Goal: Task Accomplishment & Management: Manage account settings

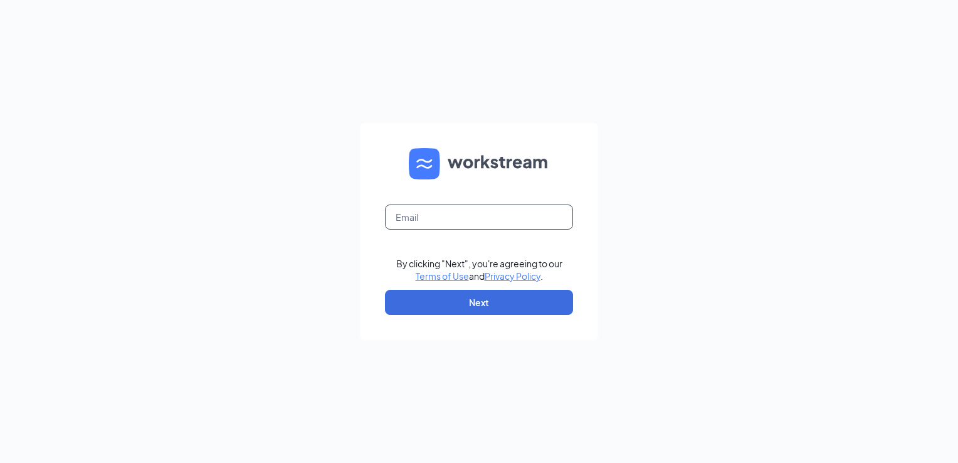
click at [415, 222] on input "text" at bounding box center [479, 216] width 188 height 25
click at [476, 225] on input "text" at bounding box center [479, 216] width 188 height 25
click at [476, 219] on input "text" at bounding box center [479, 216] width 188 height 25
drag, startPoint x: 444, startPoint y: 74, endPoint x: 410, endPoint y: 21, distance: 62.6
click at [410, 21] on div "Email field is required By clicking "Next", you're agreeing to our Terms of Use…" at bounding box center [479, 231] width 958 height 463
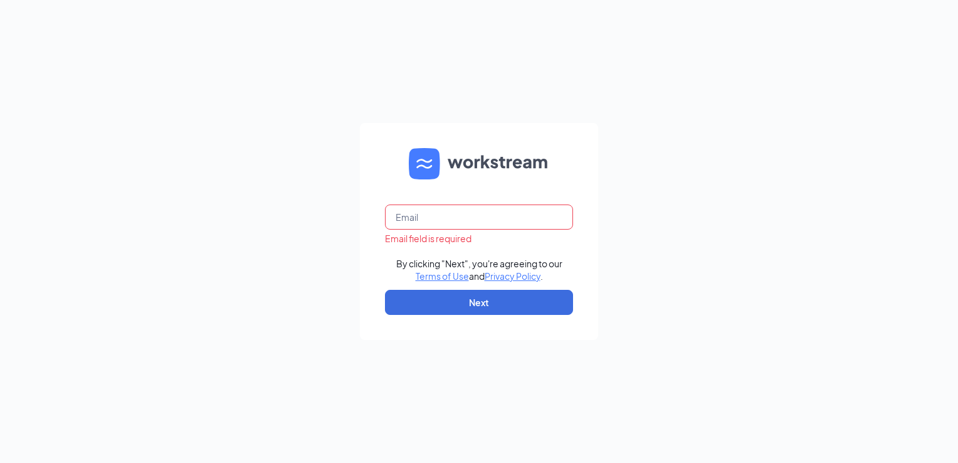
click at [472, 187] on form "Email field is required By clicking "Next", you're agreeing to our Terms of Use…" at bounding box center [479, 231] width 238 height 217
click at [460, 206] on input "text" at bounding box center [479, 216] width 188 height 25
click at [447, 219] on input "text" at bounding box center [479, 216] width 188 height 25
